Goal: Find specific page/section: Find specific page/section

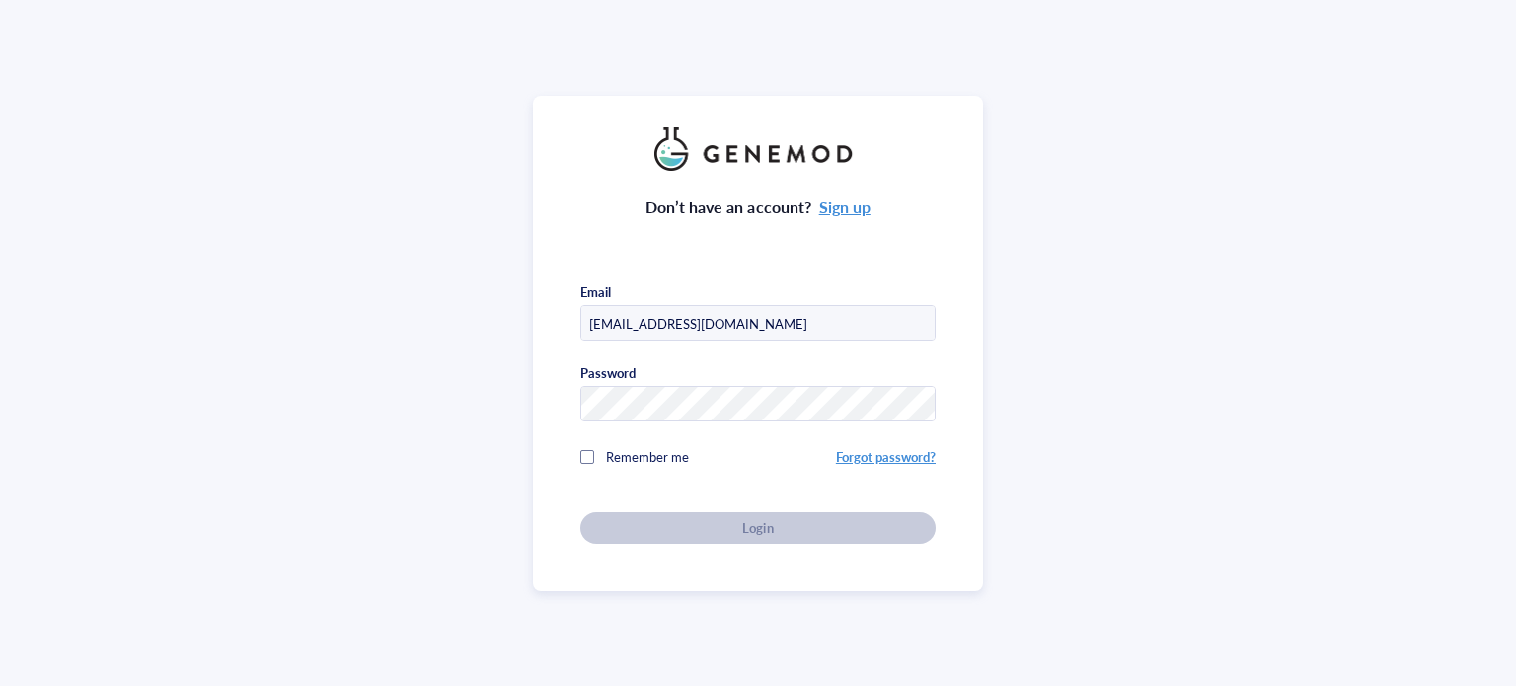
type input "[EMAIL_ADDRESS][DOMAIN_NAME]"
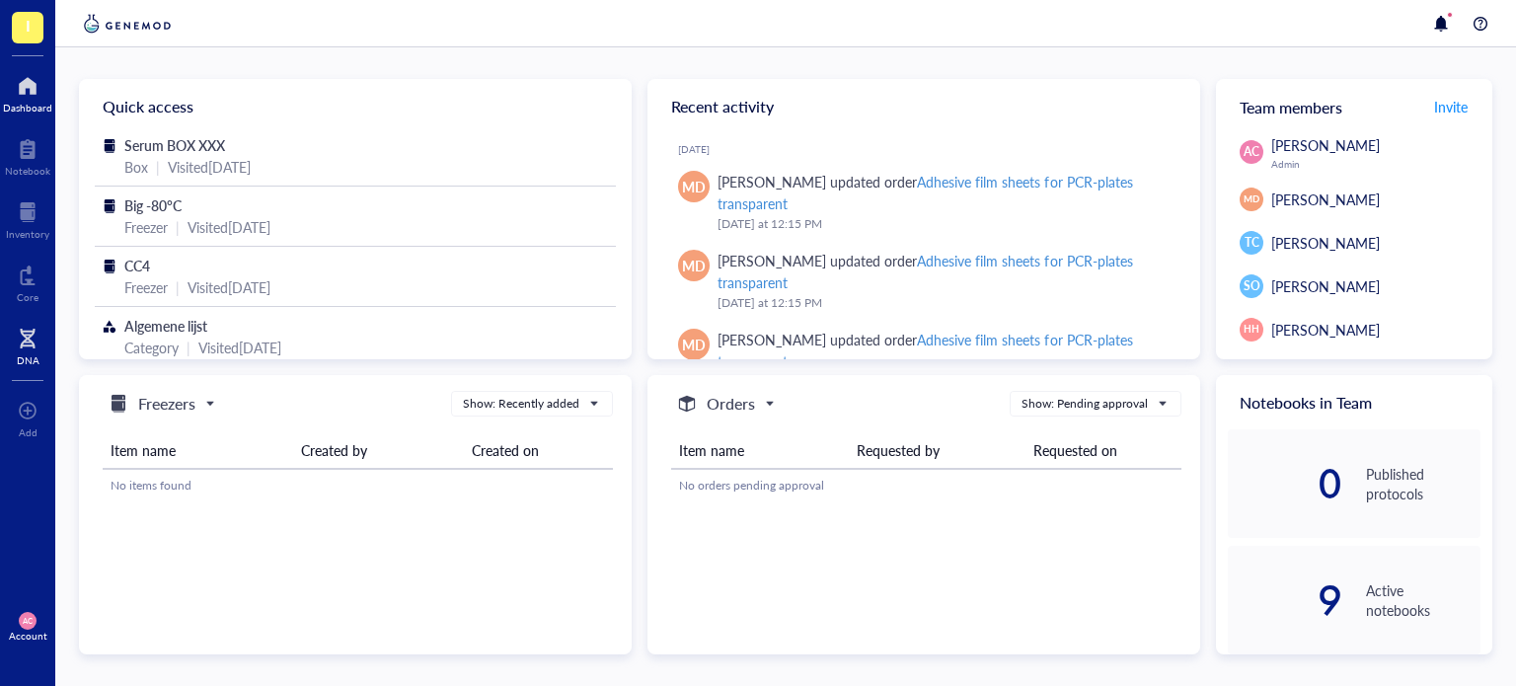
click at [36, 332] on div at bounding box center [28, 339] width 23 height 32
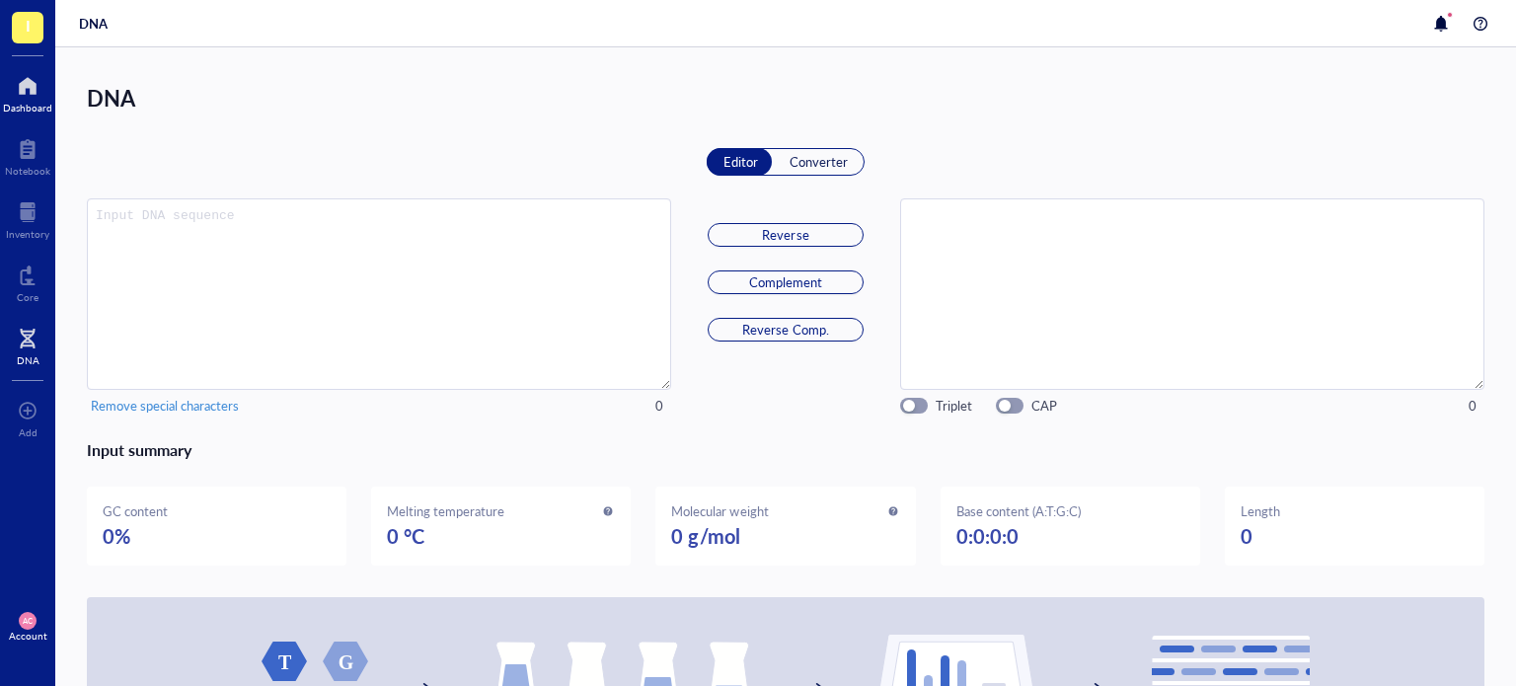
click at [12, 93] on div at bounding box center [27, 86] width 49 height 32
